Goal: Check status: Check status

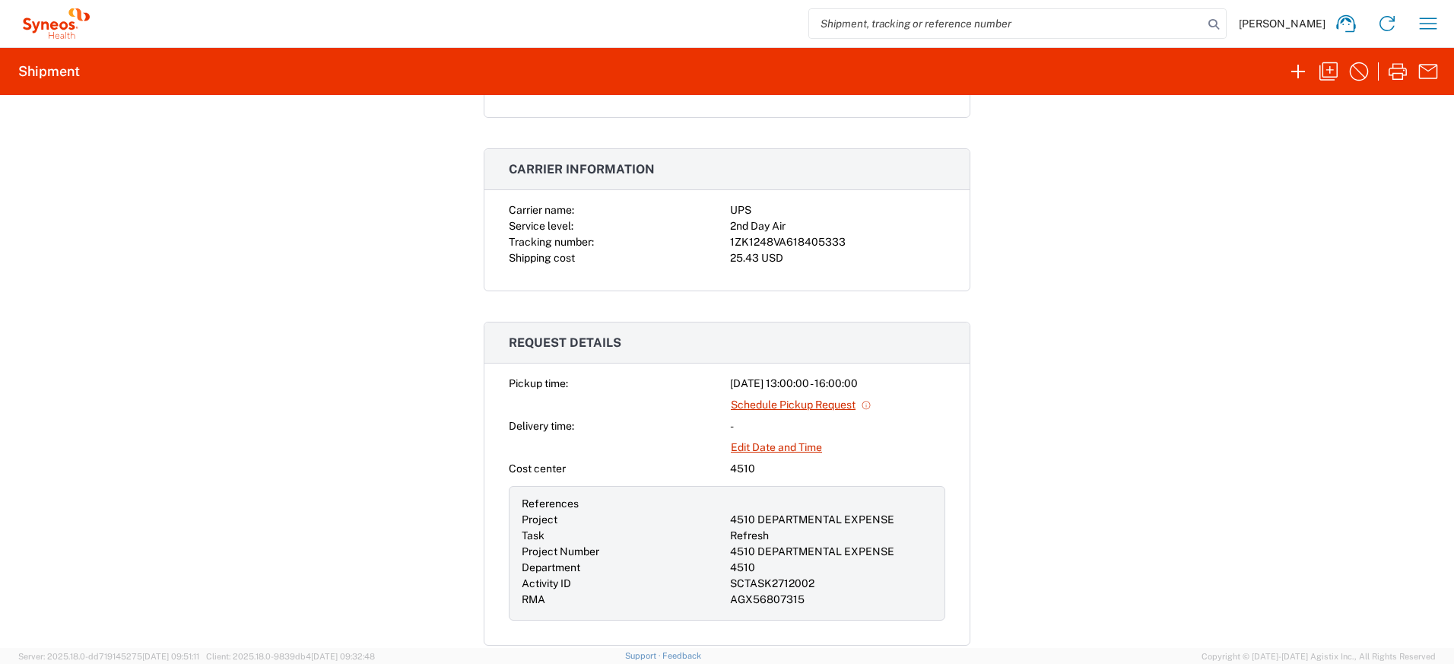
scroll to position [459, 0]
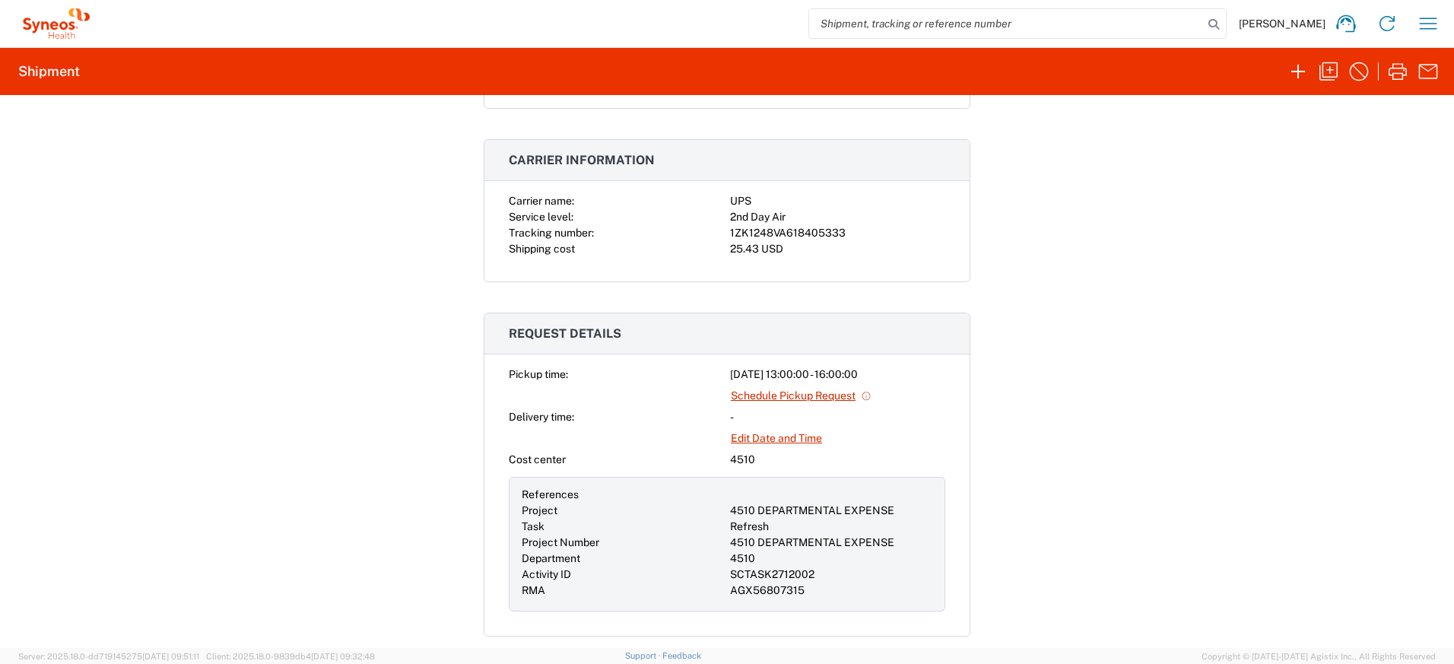
click at [827, 227] on div "1ZK1248VA618405333" at bounding box center [837, 233] width 215 height 16
drag, startPoint x: 837, startPoint y: 233, endPoint x: 718, endPoint y: 228, distance: 119.5
click at [718, 228] on div "Carrier name: UPS Service level: 2nd Day Air Tracking number: 1ZK1248VA61840533…" at bounding box center [727, 225] width 437 height 64
copy div "1ZK1248VA618405333"
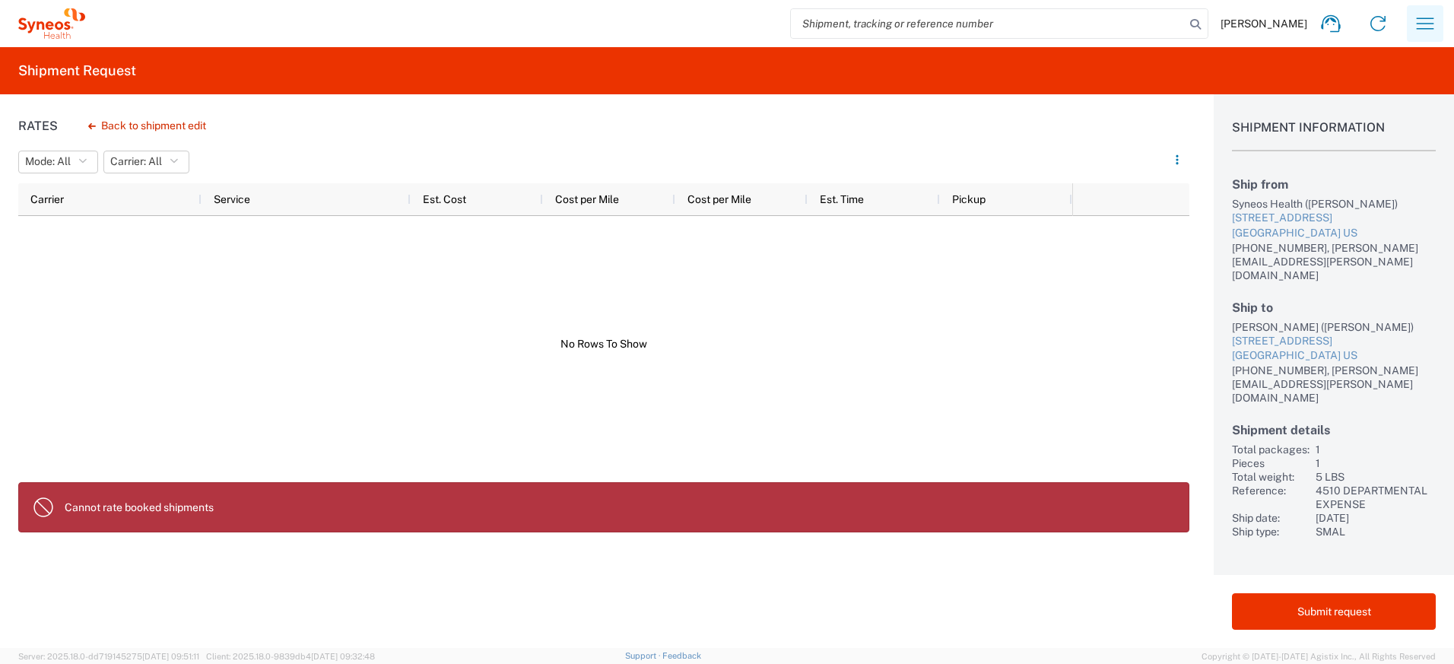
click at [1434, 30] on icon "button" at bounding box center [1425, 23] width 24 height 24
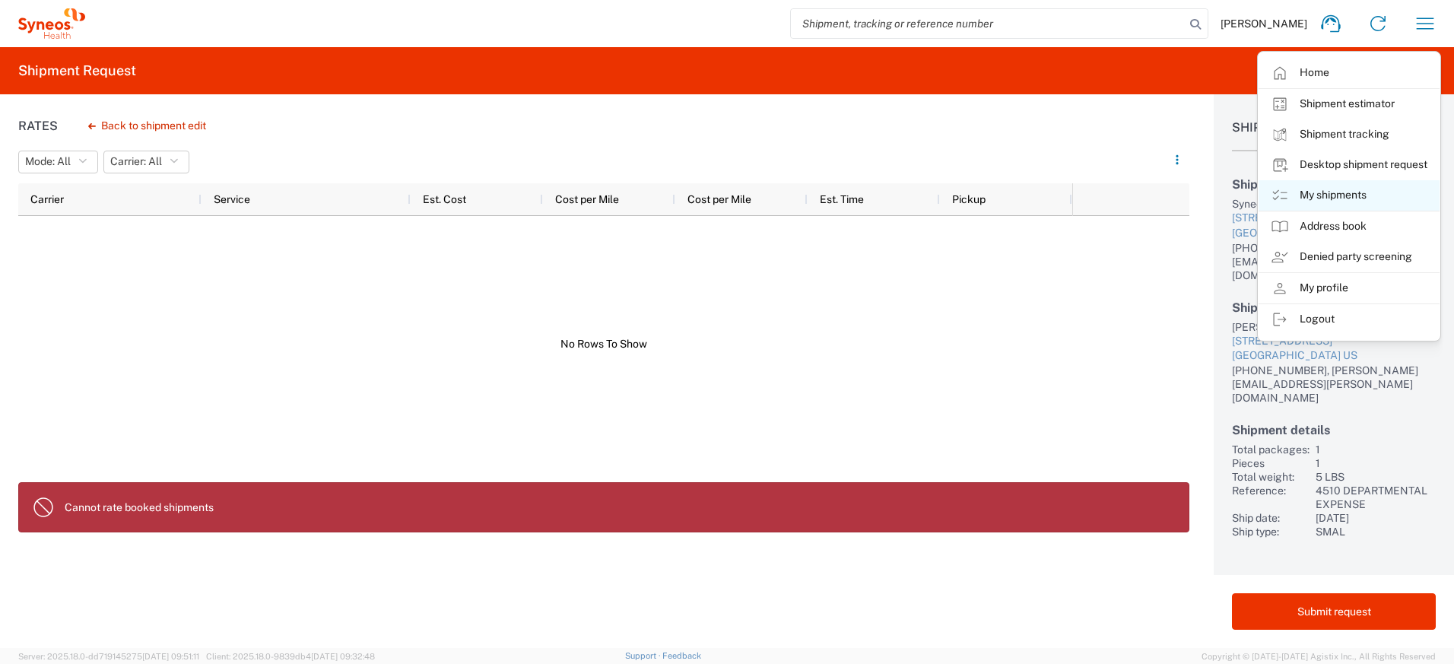
click at [1316, 189] on link "My shipments" at bounding box center [1349, 195] width 181 height 30
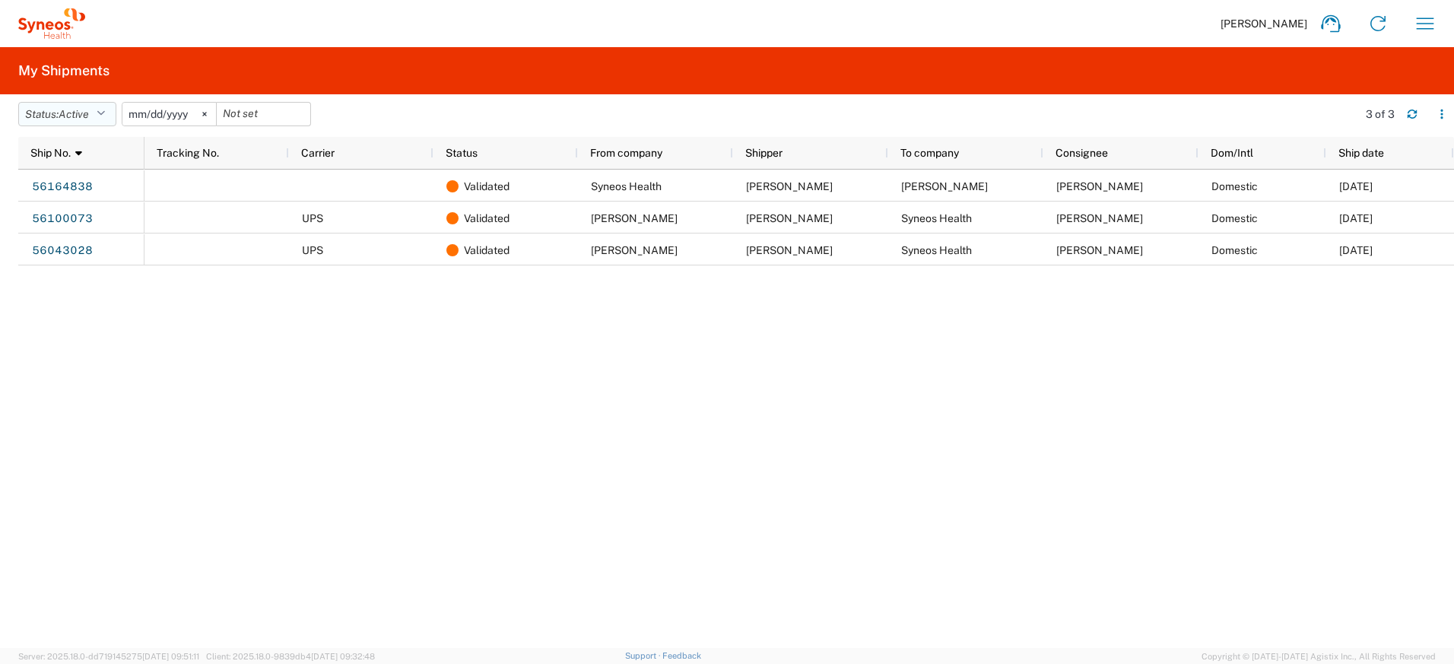
click at [103, 109] on icon "button" at bounding box center [101, 114] width 8 height 11
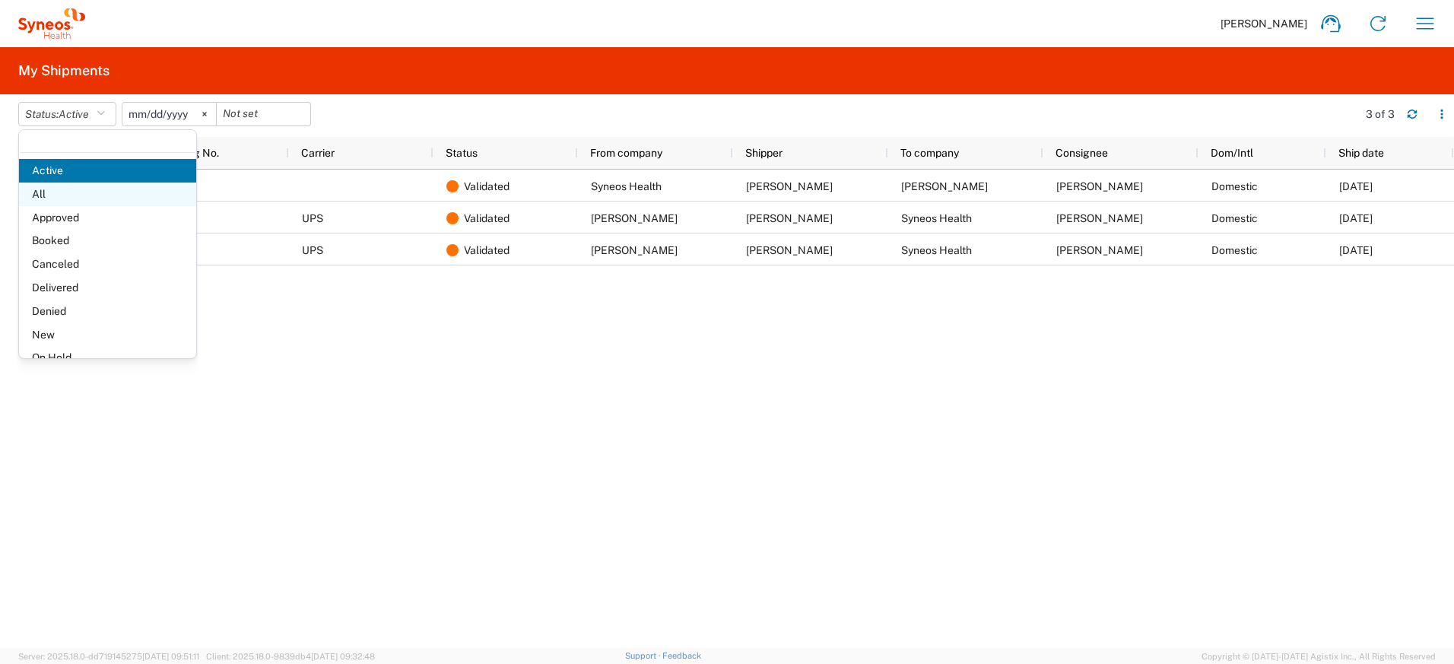
click at [63, 197] on span "All" at bounding box center [107, 195] width 177 height 24
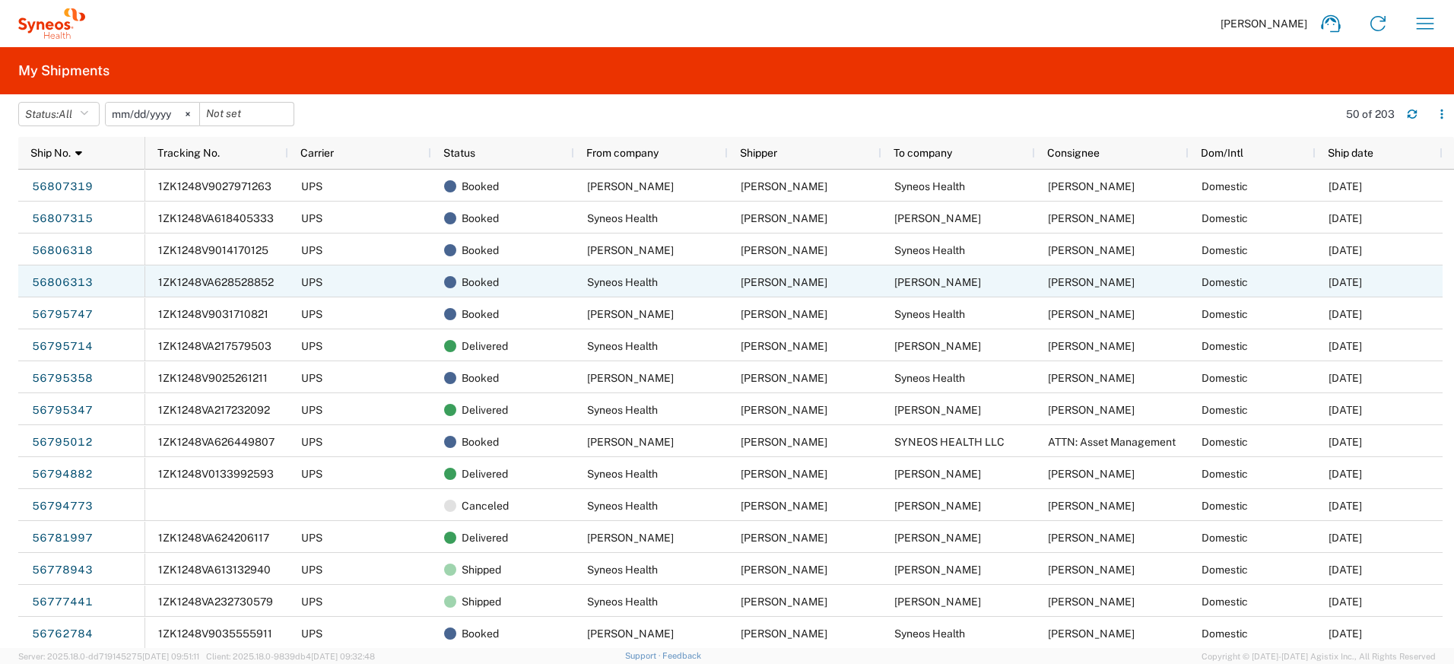
click at [211, 285] on span "1ZK1248VA628528852" at bounding box center [216, 282] width 116 height 12
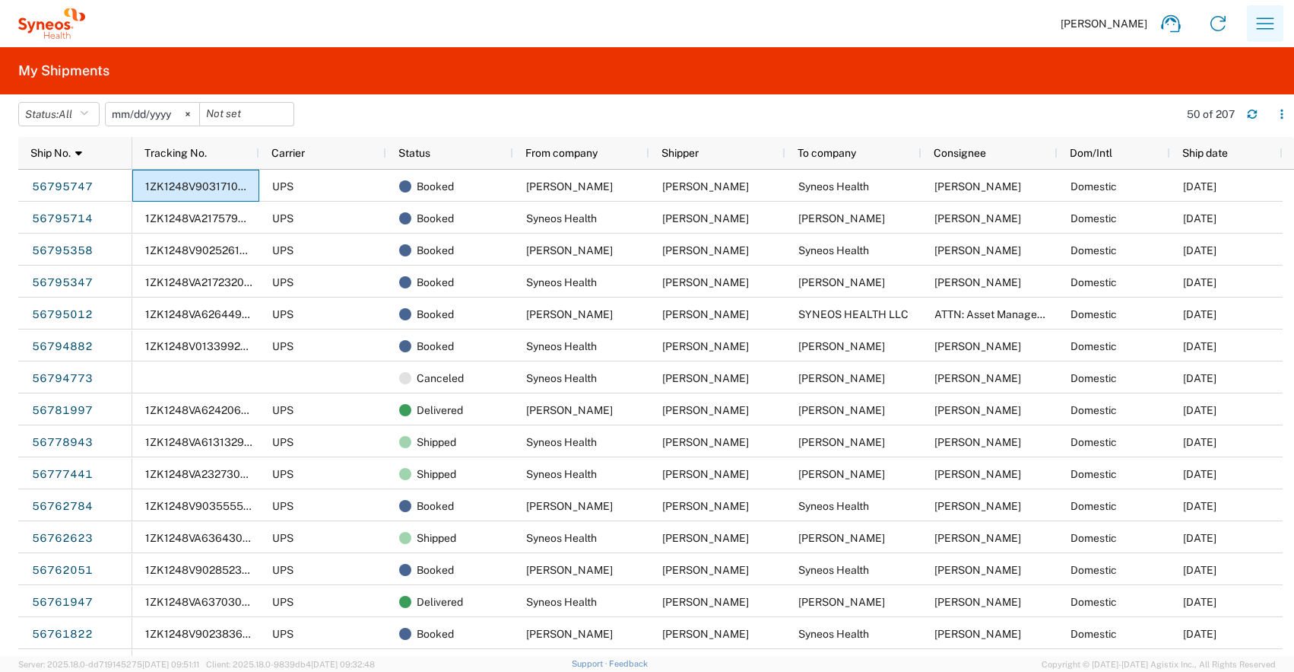
click at [1272, 17] on icon "button" at bounding box center [1265, 22] width 17 height 11
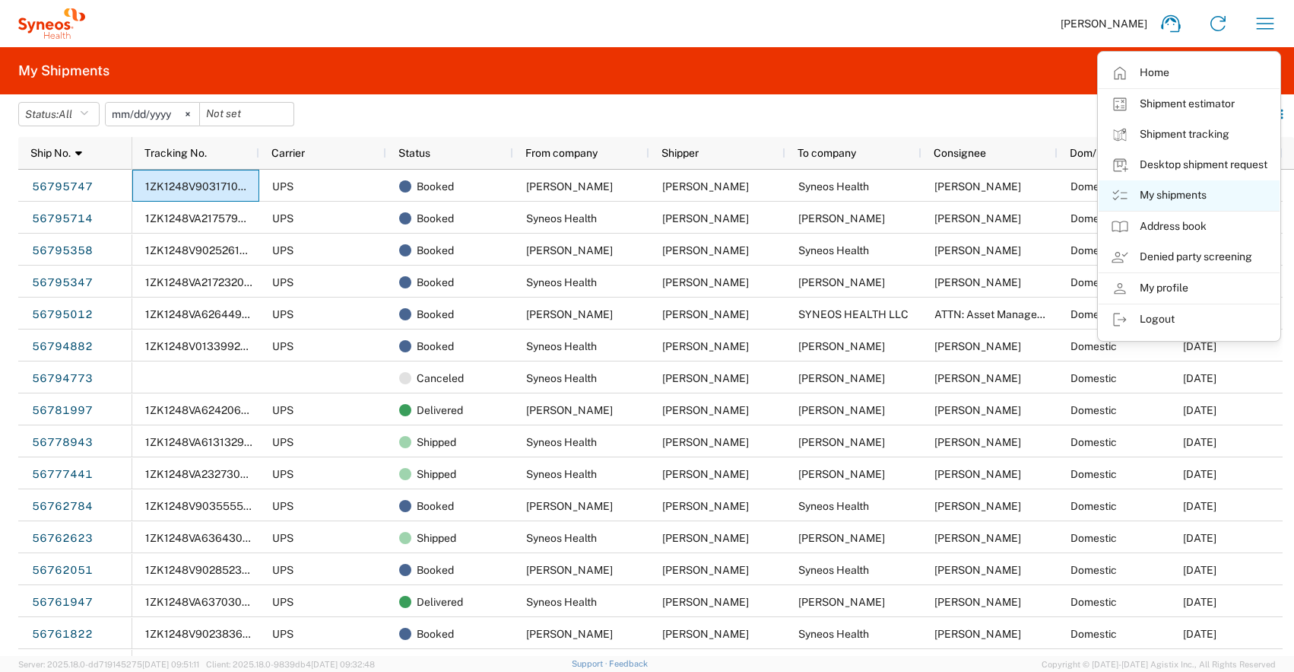
click at [1161, 192] on link "My shipments" at bounding box center [1189, 195] width 181 height 30
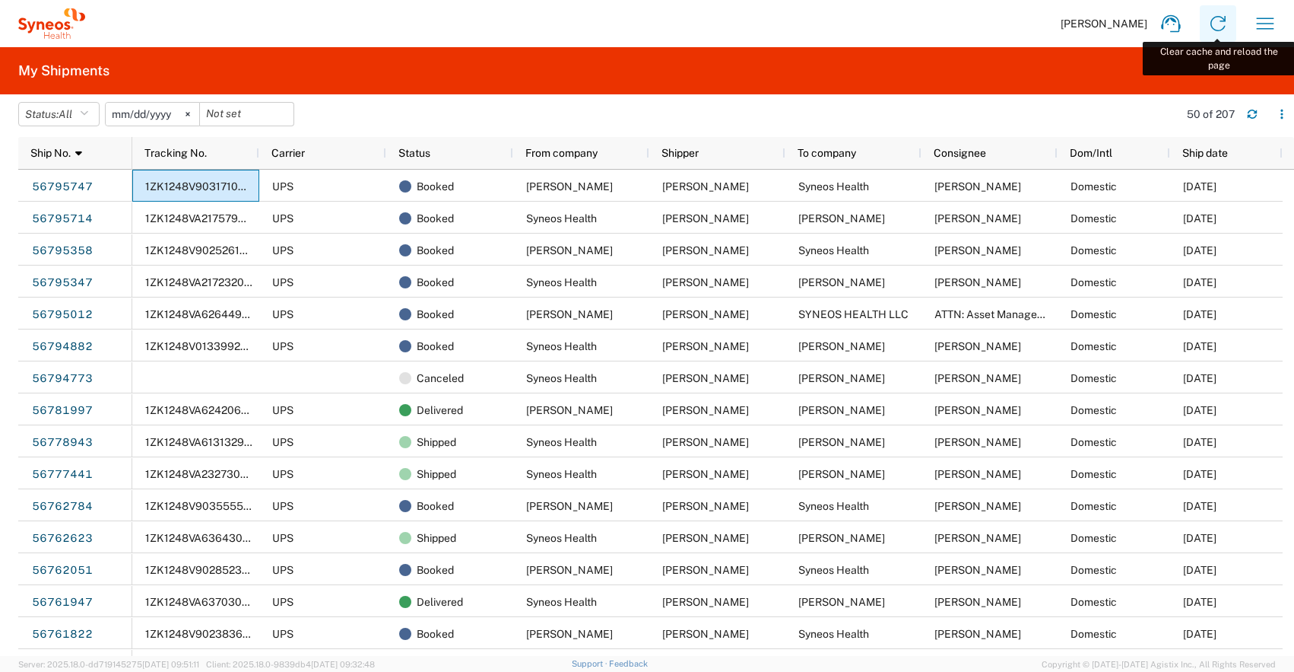
click at [1211, 24] on icon at bounding box center [1218, 23] width 24 height 24
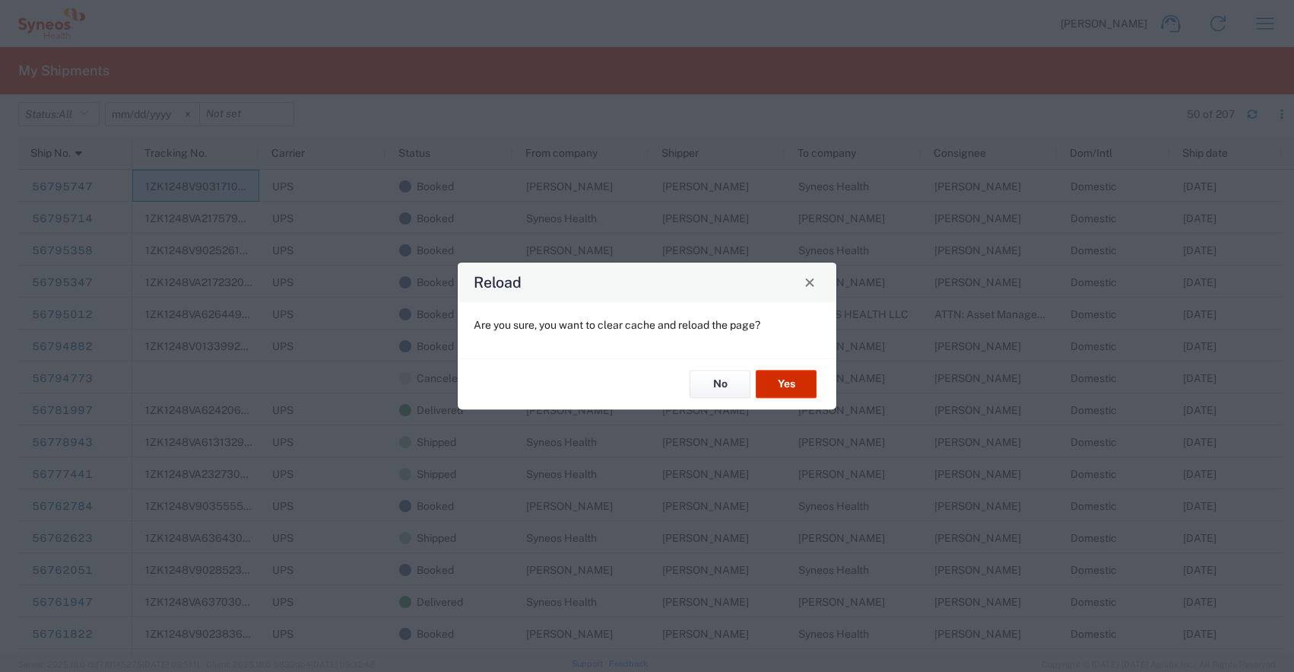
click at [800, 375] on button "Yes" at bounding box center [786, 384] width 61 height 28
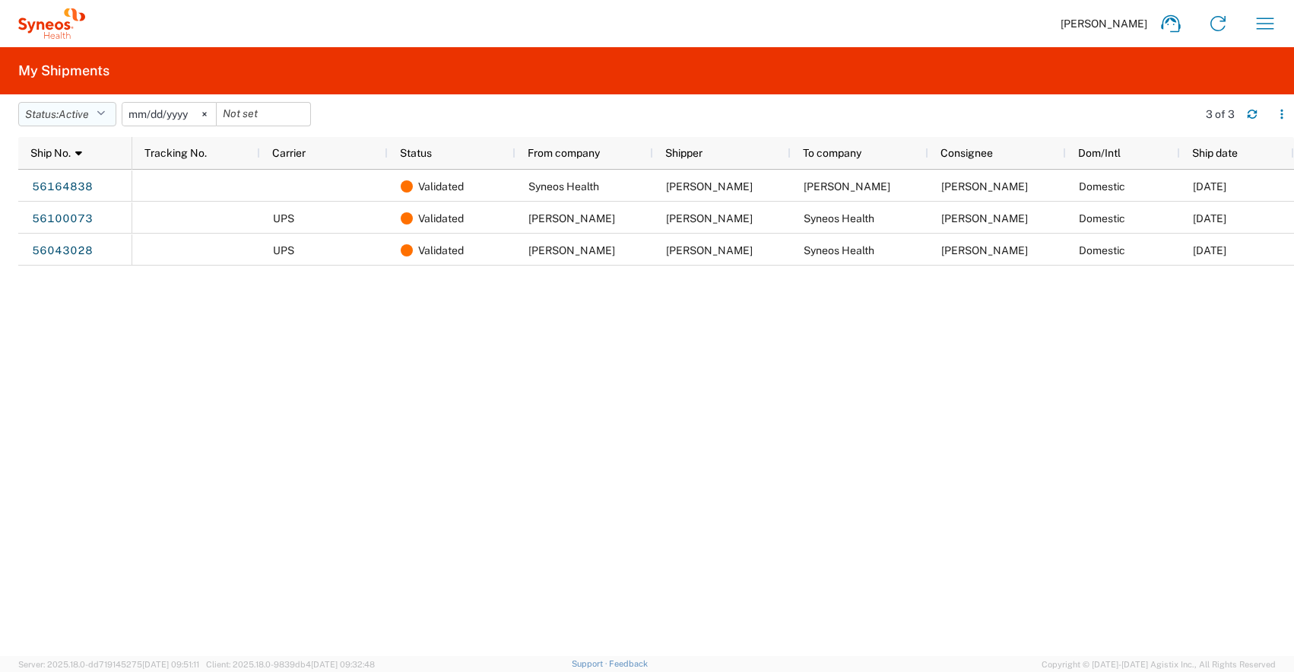
click at [99, 116] on button "Status: Active" at bounding box center [67, 114] width 98 height 24
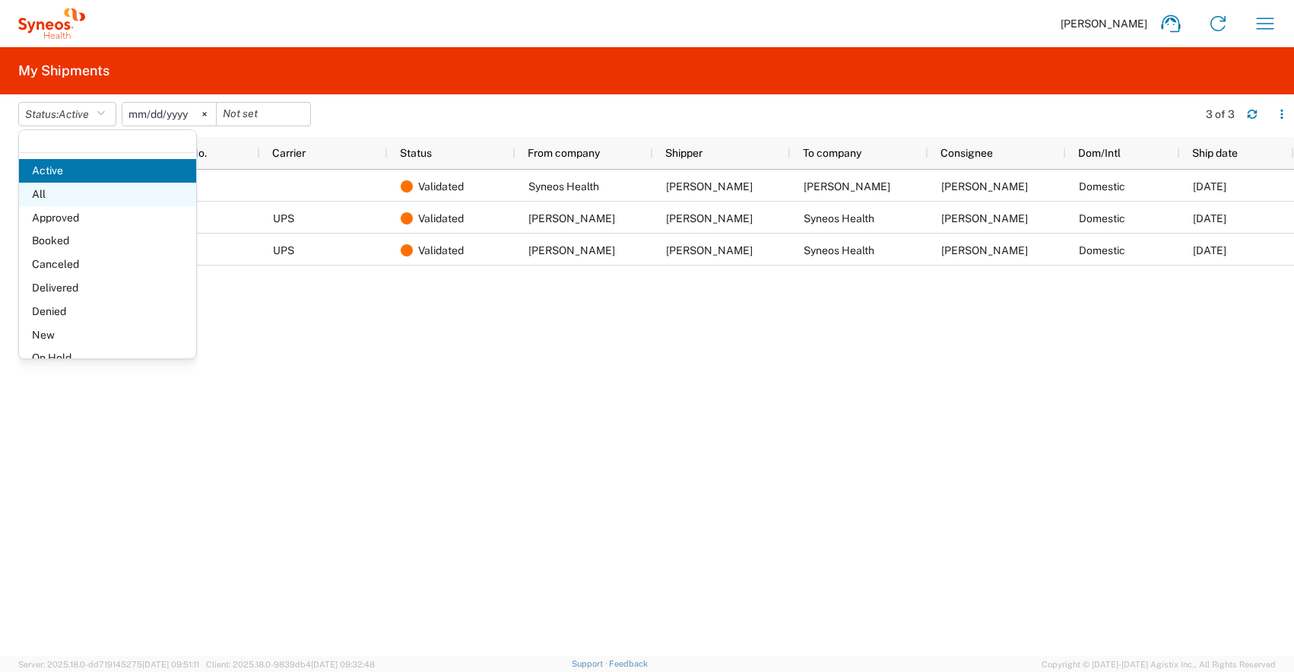
click at [71, 196] on span "All" at bounding box center [107, 195] width 177 height 24
